Goal: Obtain resource: Obtain resource

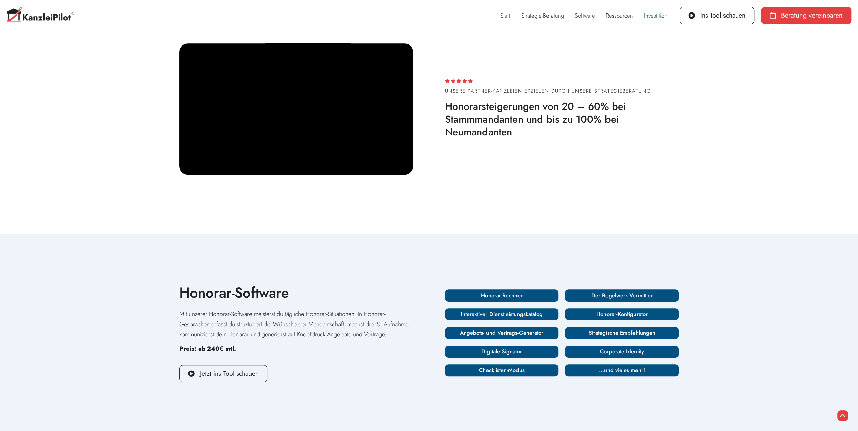
scroll to position [371, 0]
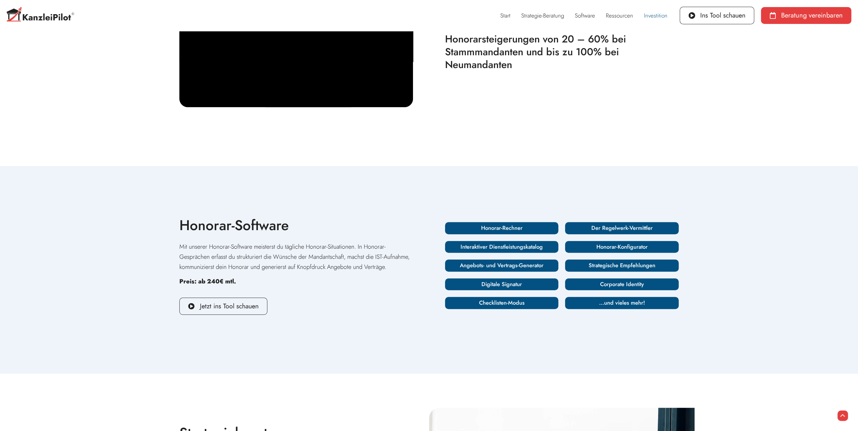
click at [505, 232] on h3 "Honorar-Rechner" at bounding box center [501, 227] width 109 height 7
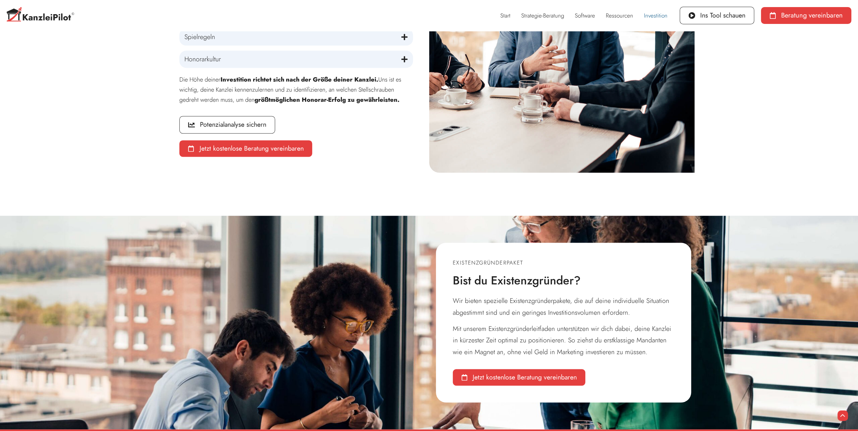
scroll to position [832, 0]
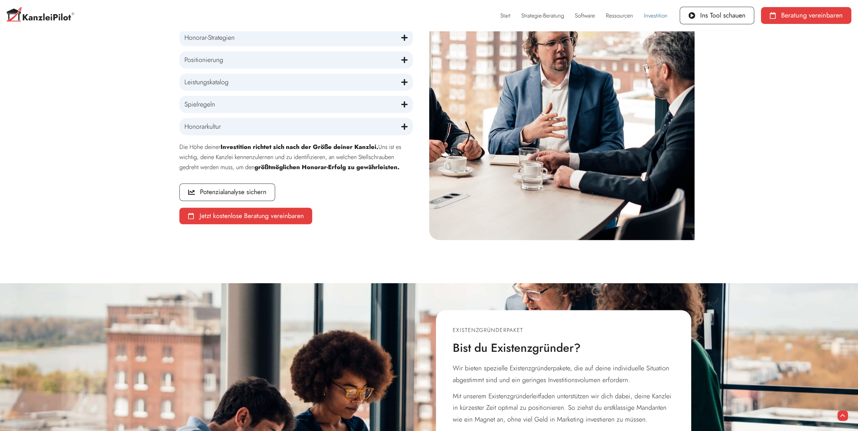
click at [406, 41] on icon at bounding box center [404, 37] width 7 height 7
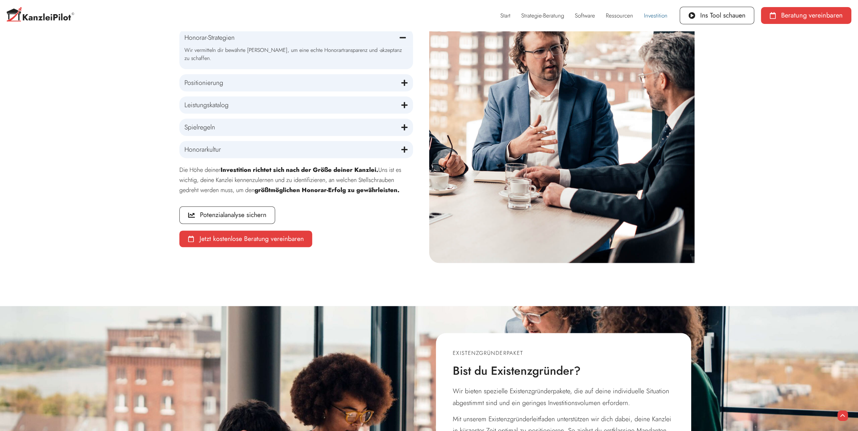
click at [405, 130] on icon at bounding box center [404, 127] width 6 height 6
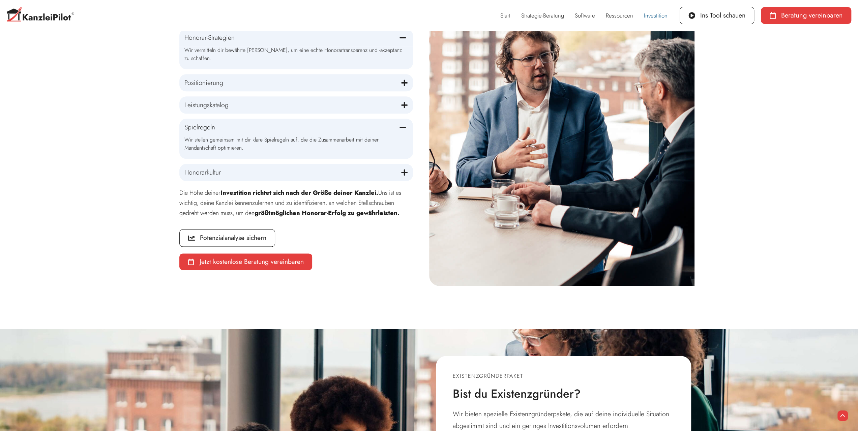
click at [403, 176] on icon at bounding box center [404, 172] width 7 height 7
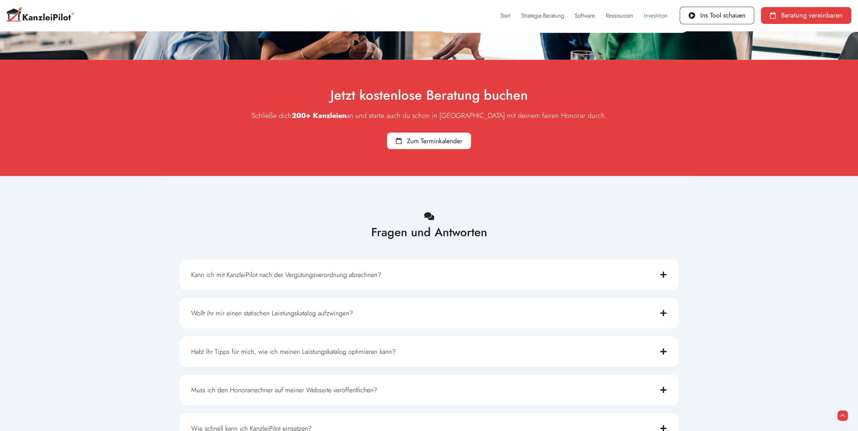
scroll to position [1472, 0]
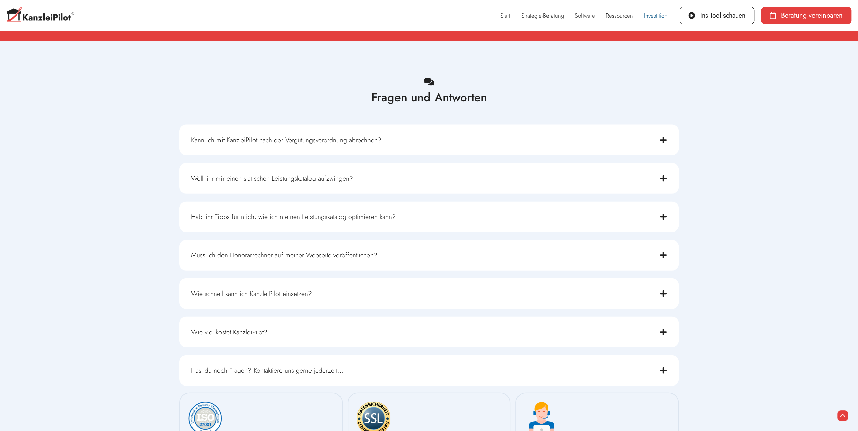
click at [412, 151] on div "Kann ich mit KanzleiPilot nach der Vergütungsverordnung abrechnen?" at bounding box center [428, 140] width 499 height 31
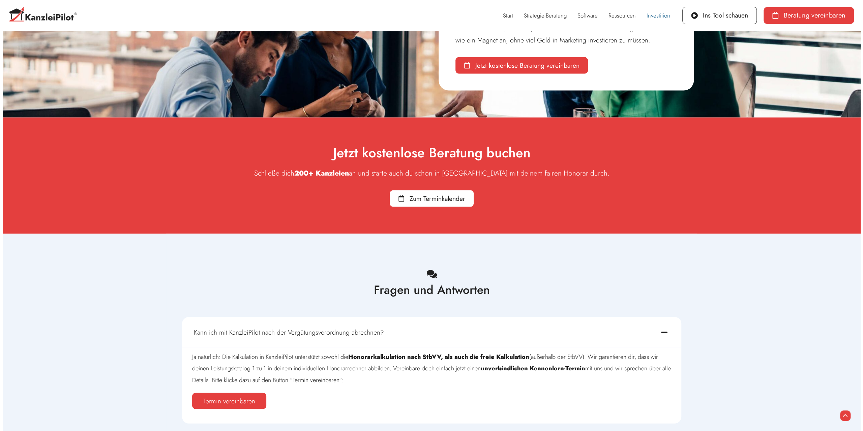
scroll to position [1078, 0]
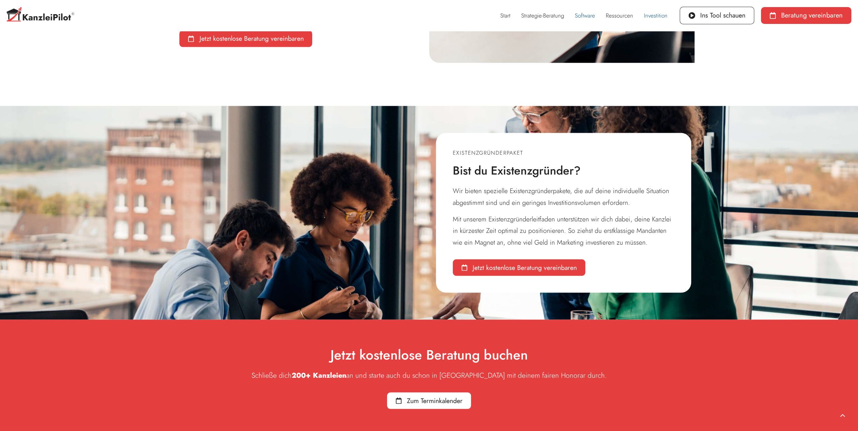
click at [590, 14] on link "Software" at bounding box center [584, 16] width 31 height 16
click at [731, 20] on link "Ins Tool schauen" at bounding box center [716, 16] width 74 height 18
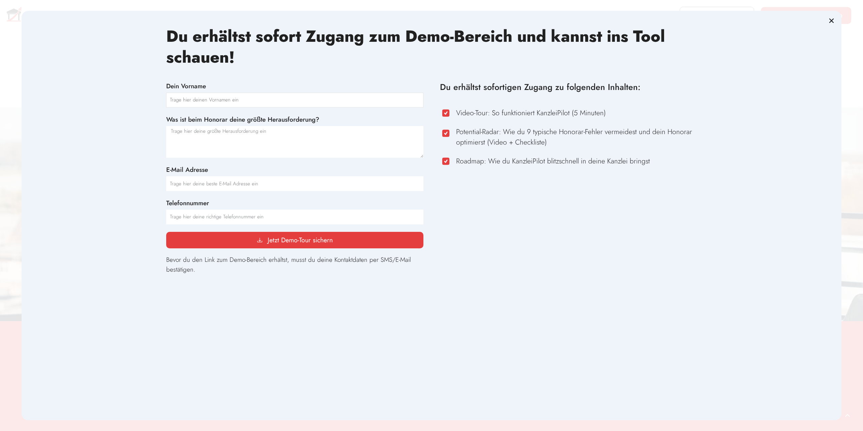
click at [183, 98] on input "Dein Vorname" at bounding box center [294, 100] width 257 height 15
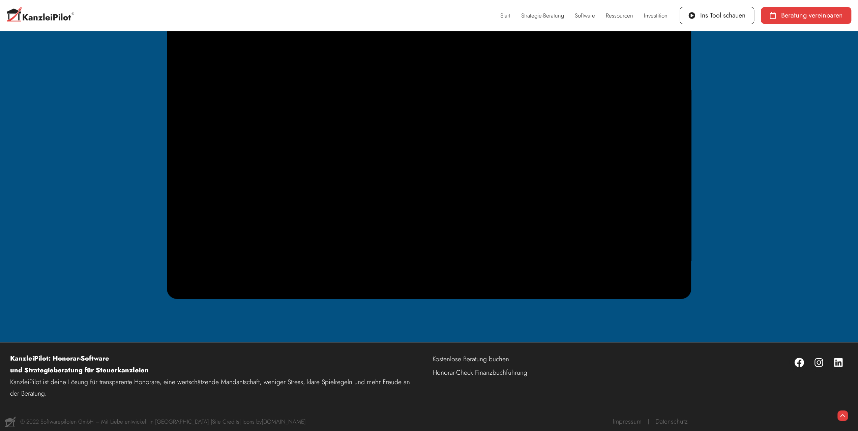
scroll to position [204, 0]
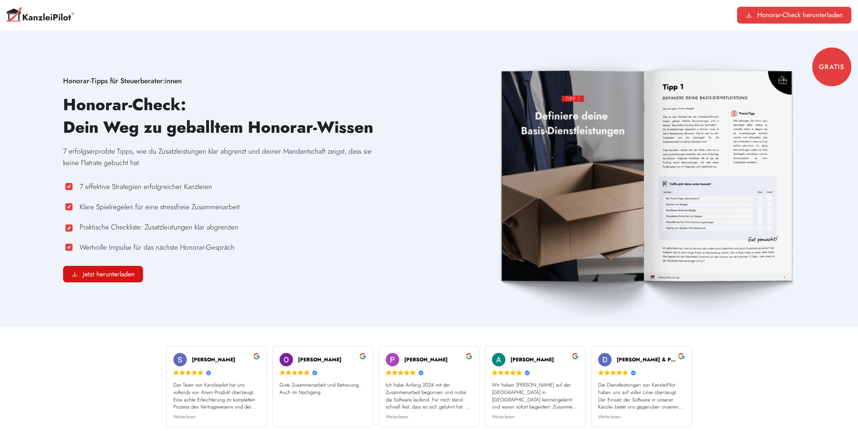
click at [106, 274] on span "Jetzt herunterladen" at bounding box center [109, 274] width 52 height 7
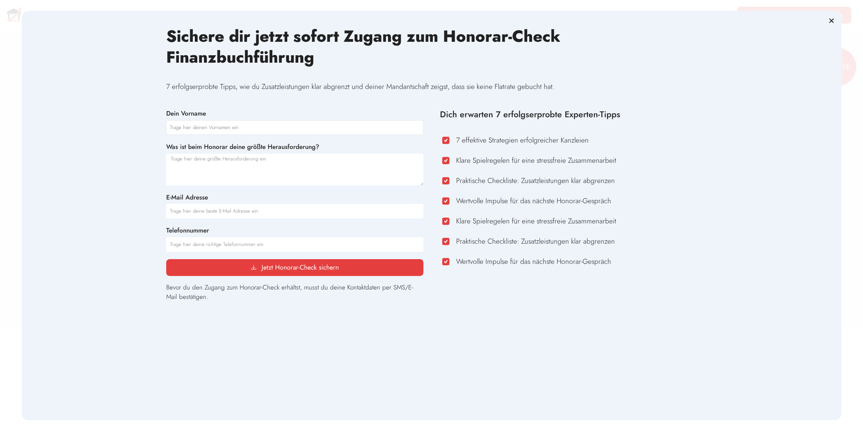
click at [208, 130] on input "Dein Vorname" at bounding box center [294, 127] width 257 height 15
type input "[PERSON_NAME]"
type textarea "Abgrenzung von Zusatzleistungen"
drag, startPoint x: 212, startPoint y: 212, endPoint x: 160, endPoint y: 207, distance: 51.5
click at [160, 207] on div "Sichere dir jetzt sofort Zugang zum Honorar-Check Finanzbuchführung 7 erfolgser…" at bounding box center [432, 166] width 820 height 310
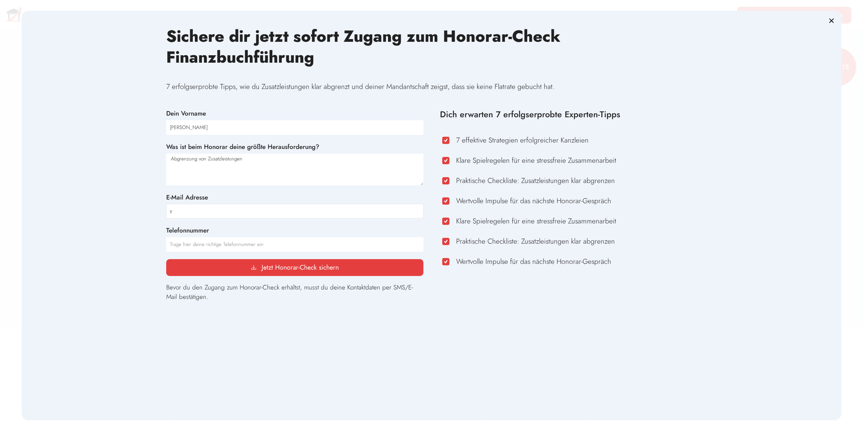
paste input "[EMAIL_ADDRESS][DOMAIN_NAME]"
type input "[PERSON_NAME][EMAIL_ADDRESS][DOMAIN_NAME]"
click at [190, 244] on input "Telefonnummer" at bounding box center [294, 244] width 257 height 15
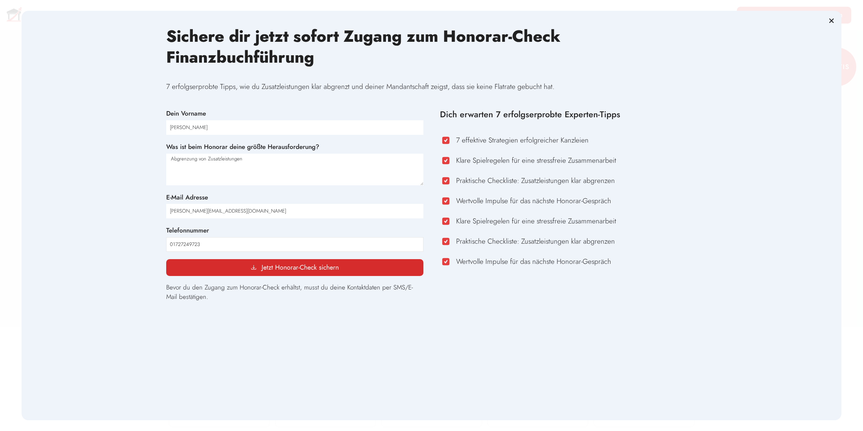
type input "01727249723"
click at [311, 269] on span "Jetzt Honorar-Check sichern" at bounding box center [300, 267] width 77 height 7
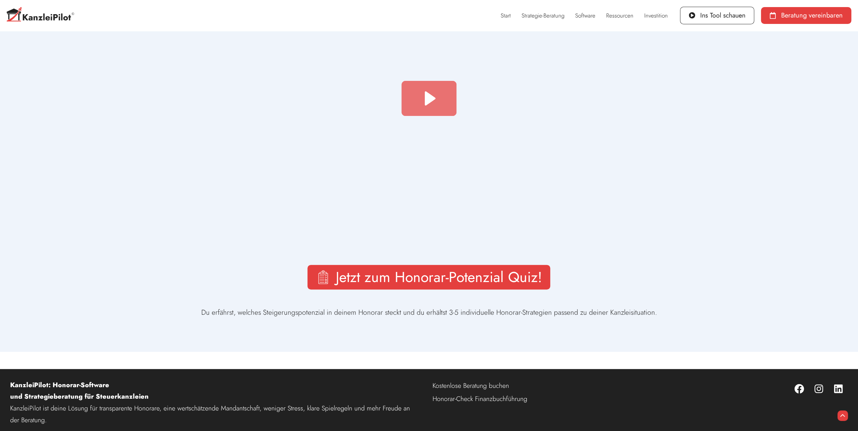
click at [431, 107] on icon "Abspielen: Danke - Einladung zum Potenzial-Quiz" at bounding box center [428, 98] width 55 height 35
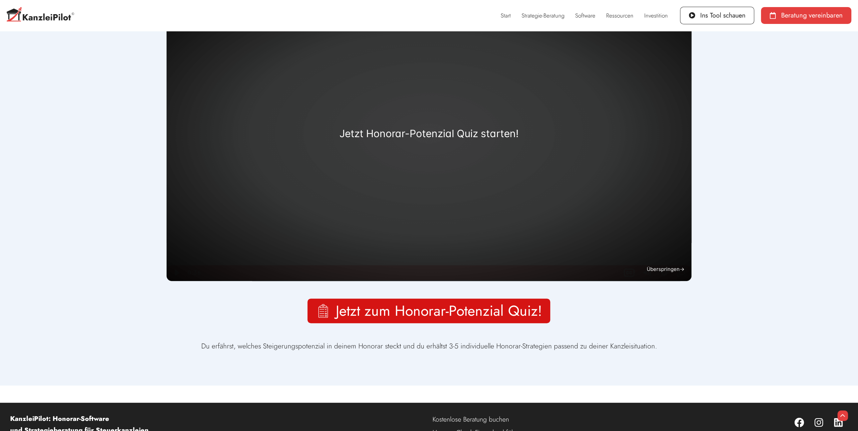
click at [416, 314] on span "Jetzt zum Honorar-Potenzial Quiz!" at bounding box center [438, 311] width 206 height 14
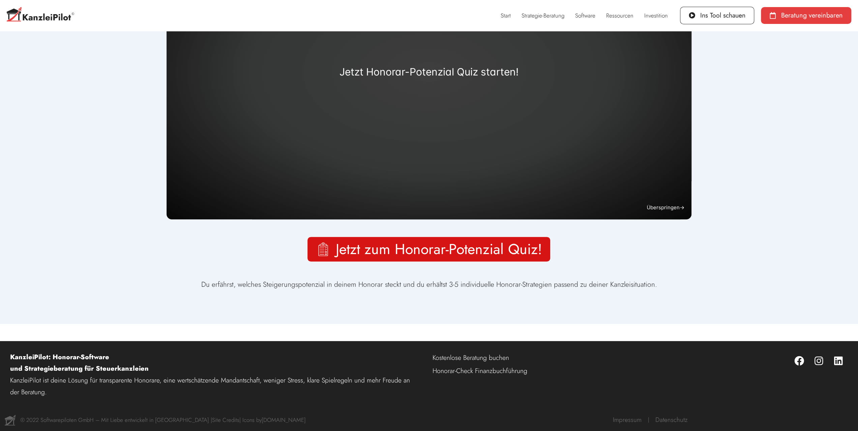
scroll to position [0, 0]
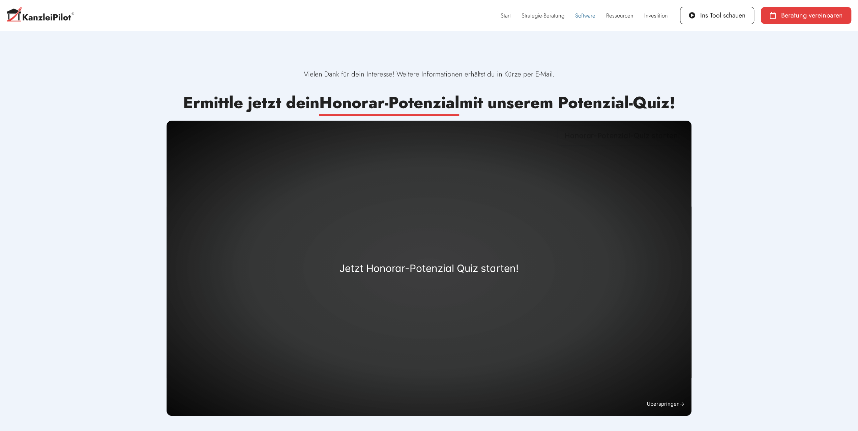
click at [591, 18] on link "Software" at bounding box center [585, 16] width 31 height 16
click at [586, 14] on link "Software" at bounding box center [585, 16] width 31 height 16
click at [548, 17] on link "Strategie-Beratung" at bounding box center [543, 16] width 54 height 16
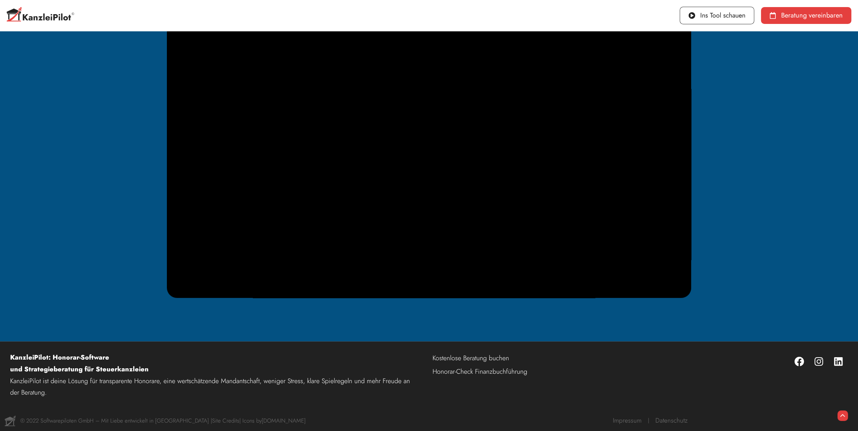
scroll to position [170, 0]
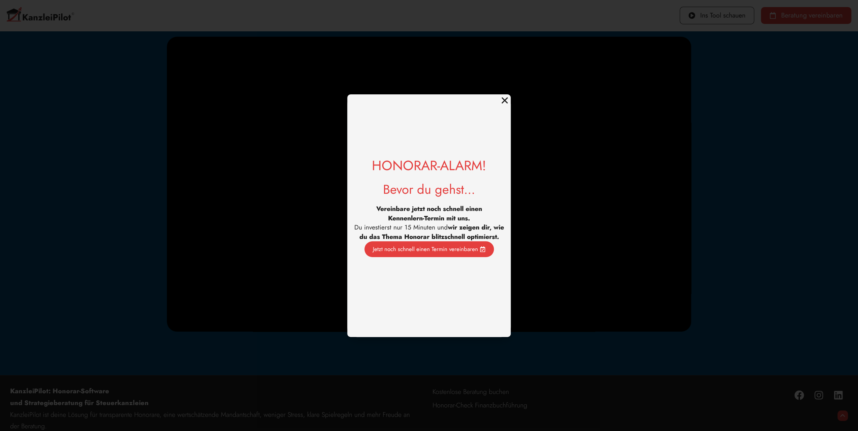
click at [504, 99] on icon "Close" at bounding box center [504, 100] width 9 height 9
